Goal: Obtain resource: Download file/media

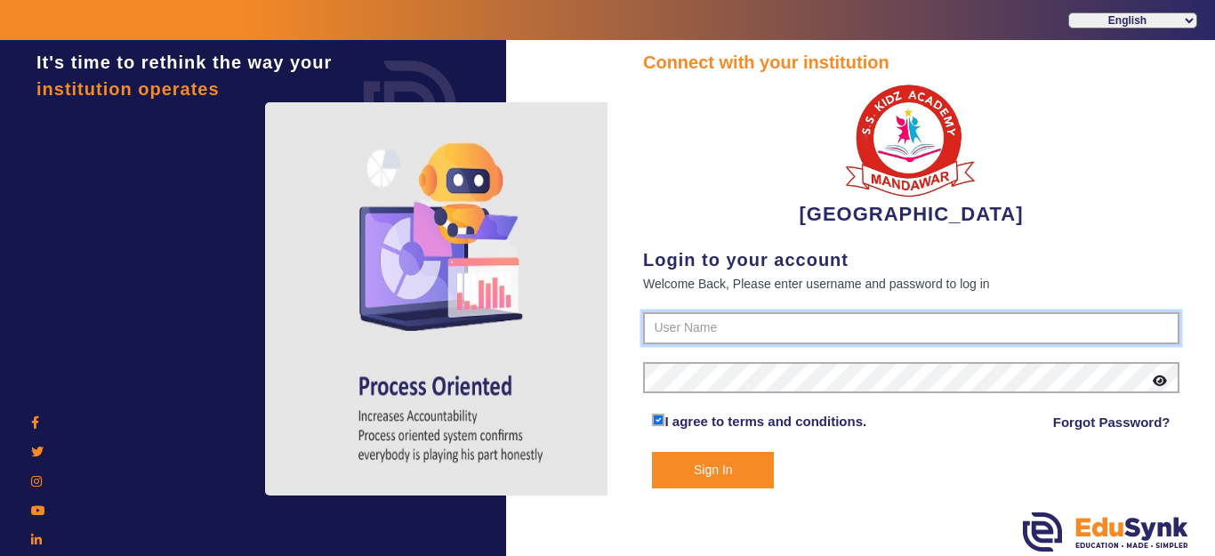
type input "9928895959"
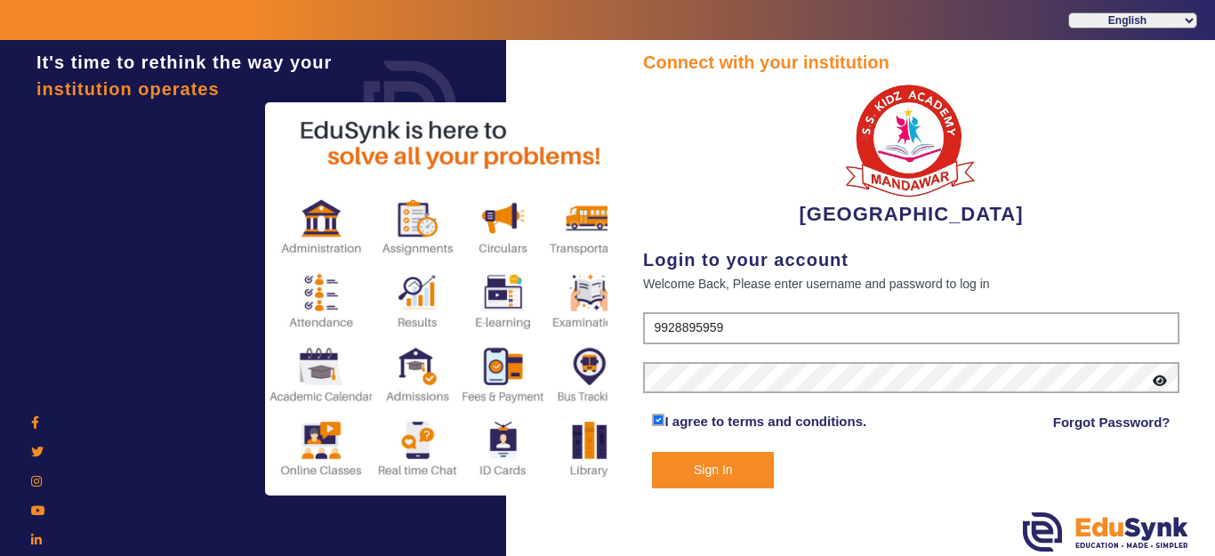
click at [728, 465] on button "Sign In" at bounding box center [713, 470] width 122 height 36
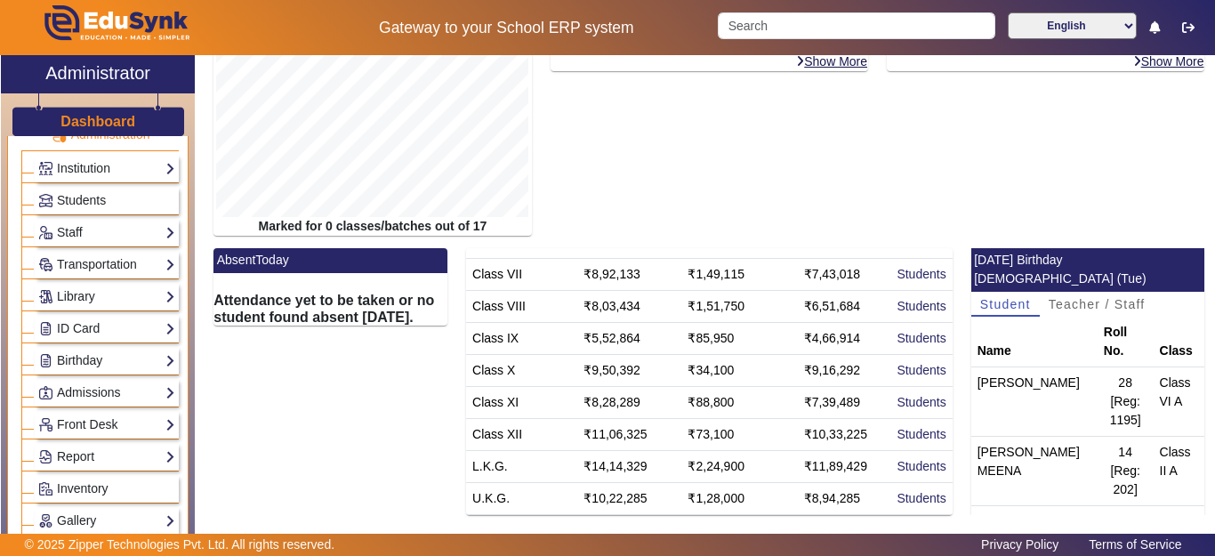
scroll to position [89, 0]
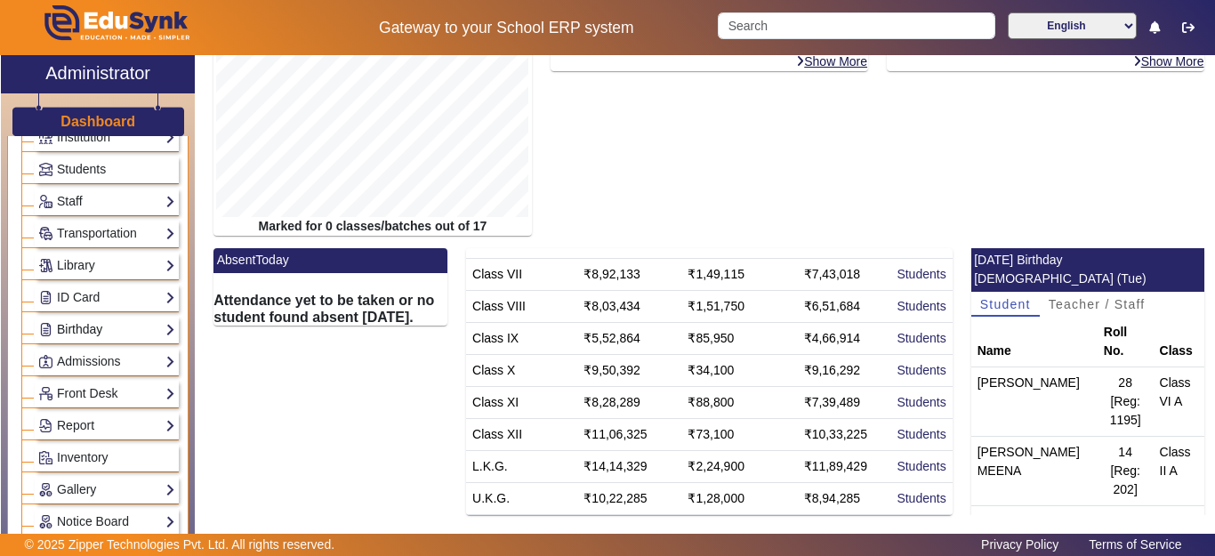
click at [83, 326] on link "Birthday" at bounding box center [106, 329] width 137 height 20
click at [79, 353] on link "Students" at bounding box center [71, 354] width 49 height 14
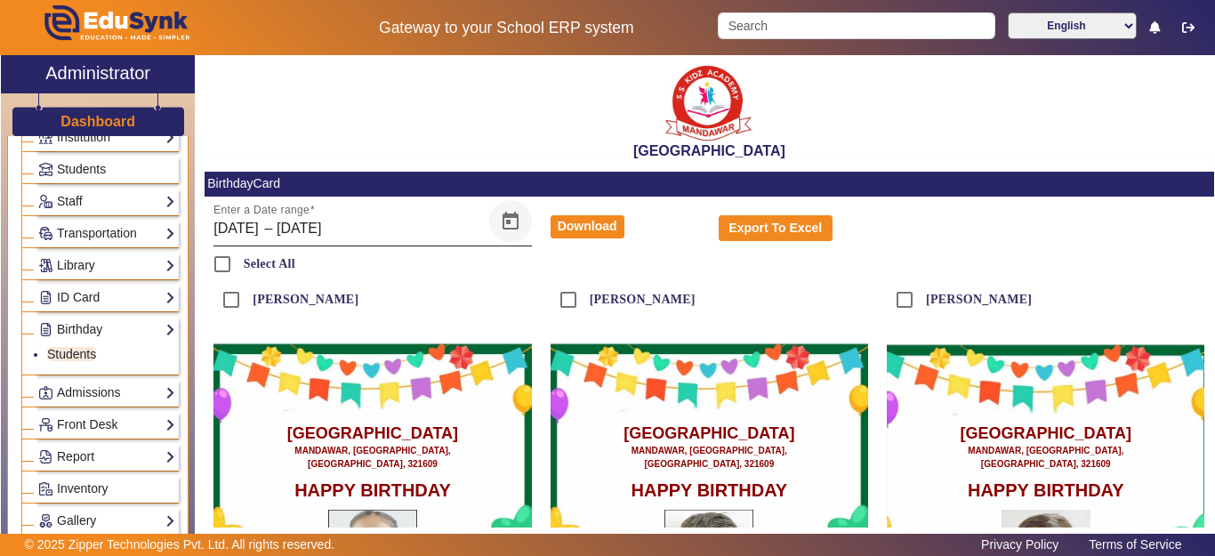
click at [507, 220] on span "Open calendar" at bounding box center [510, 221] width 43 height 43
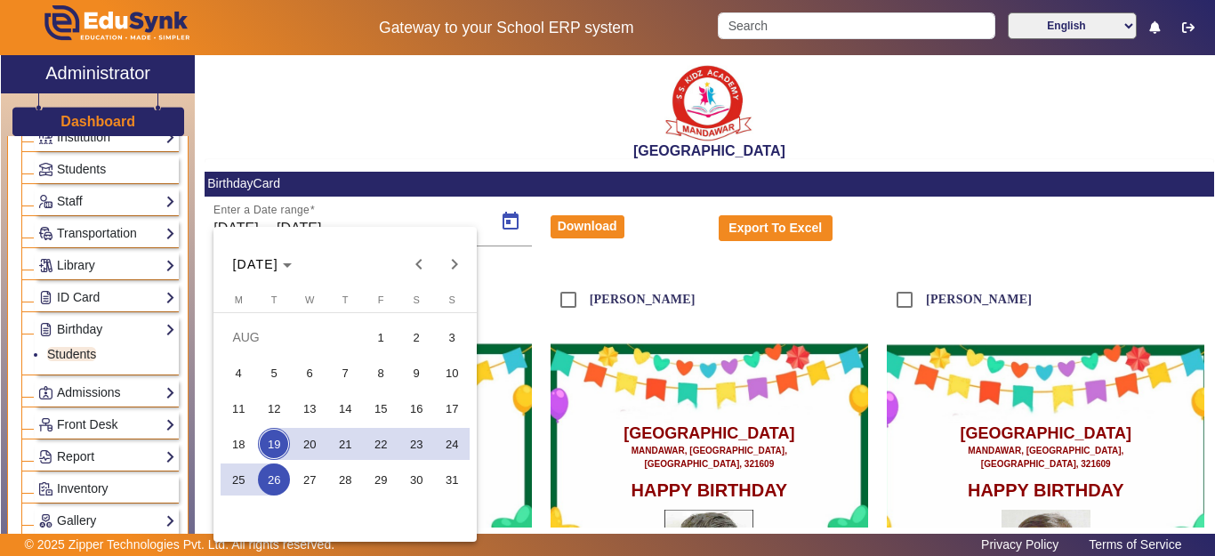
click at [275, 443] on span "19" at bounding box center [274, 444] width 32 height 32
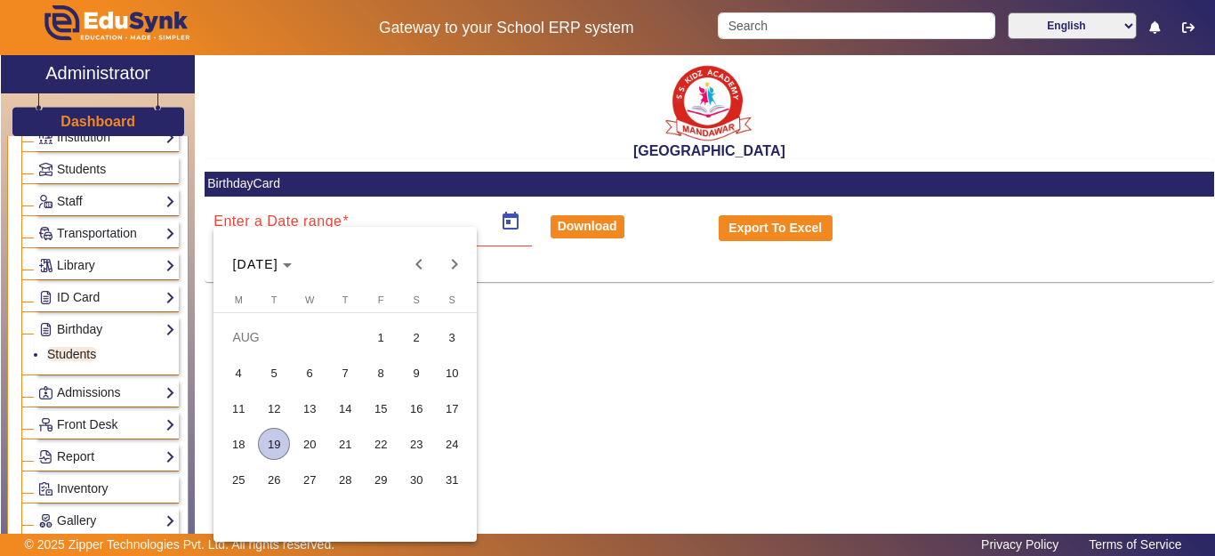
click at [275, 443] on span "19" at bounding box center [274, 444] width 32 height 32
type input "[DATE]"
click at [275, 443] on span "19" at bounding box center [274, 444] width 32 height 32
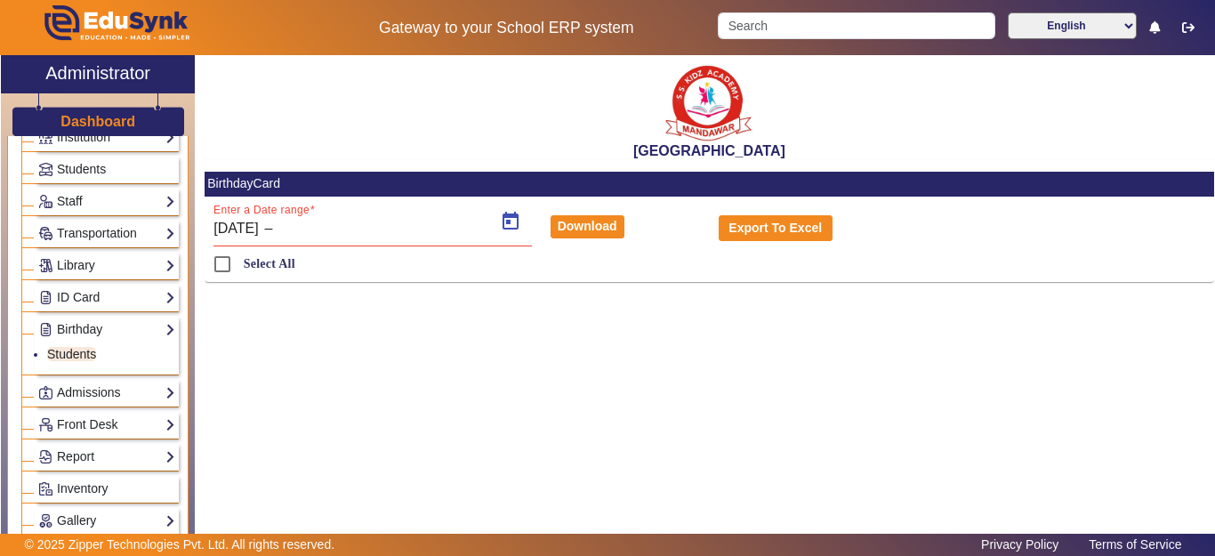
type input "[DATE]"
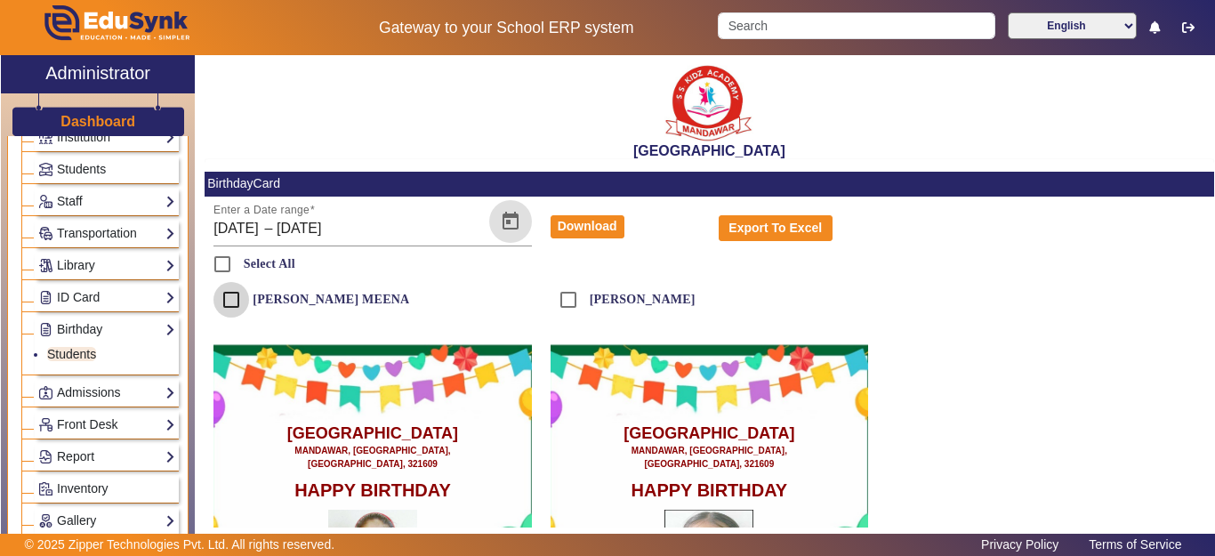
click at [229, 296] on input "[PERSON_NAME] MEENA" at bounding box center [231, 300] width 36 height 36
checkbox input "true"
click at [562, 302] on input "[PERSON_NAME]" at bounding box center [569, 300] width 36 height 36
checkbox input "true"
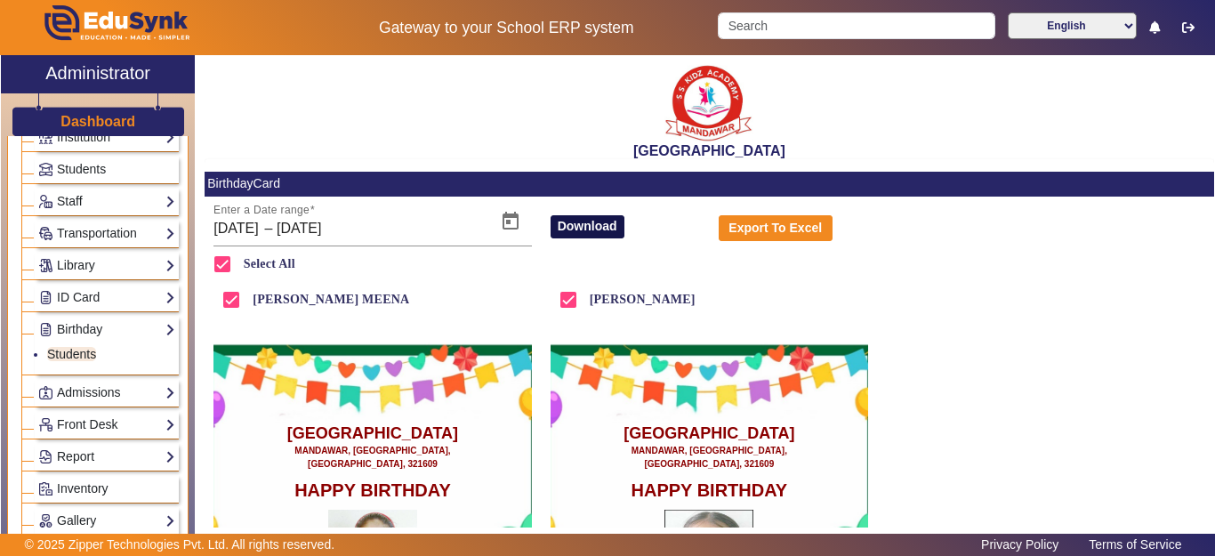
click at [571, 222] on button "Download" at bounding box center [588, 226] width 74 height 23
